Goal: Find specific page/section: Find specific page/section

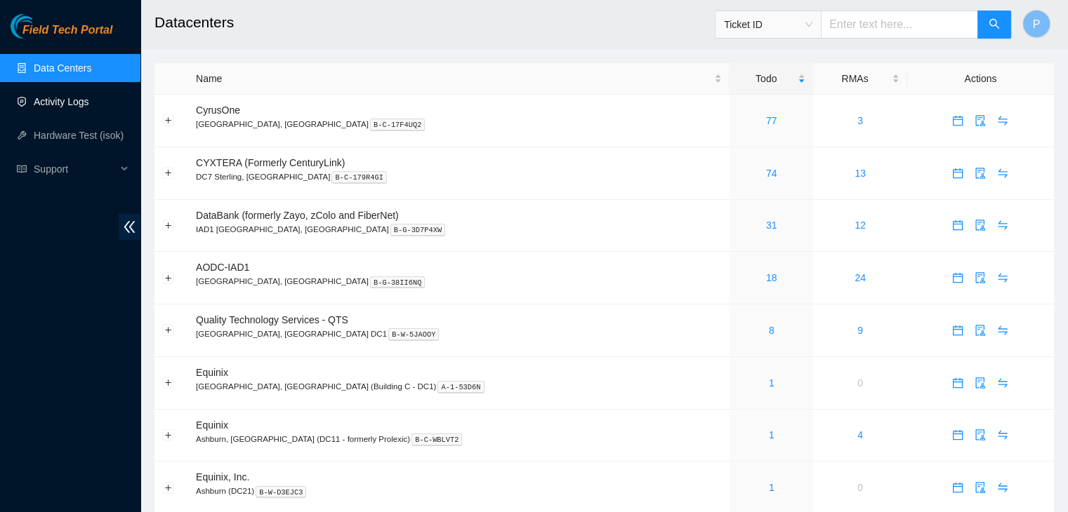
click at [89, 107] on link "Activity Logs" at bounding box center [61, 101] width 55 height 11
